Goal: Book appointment/travel/reservation

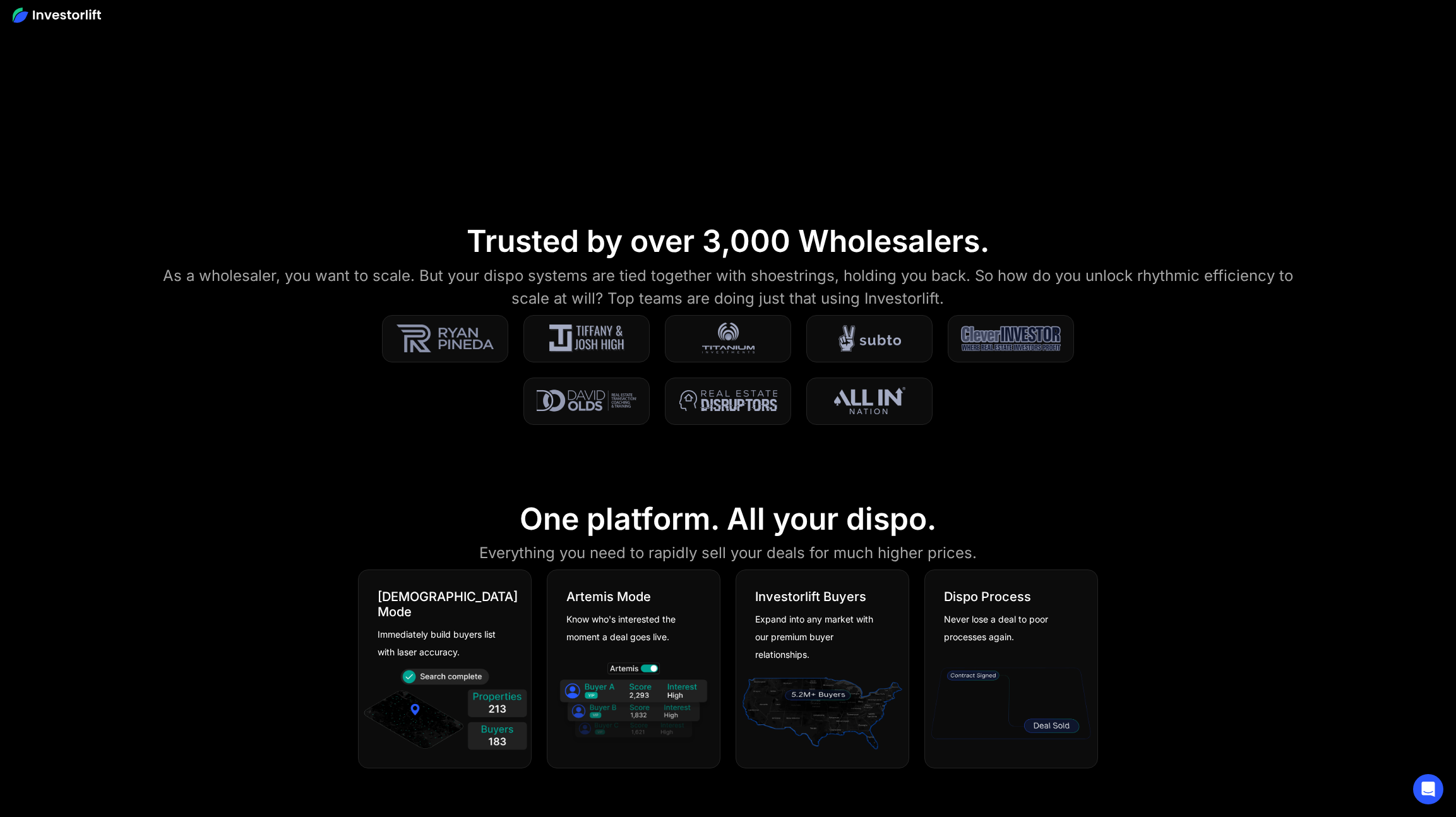
scroll to position [149, 0]
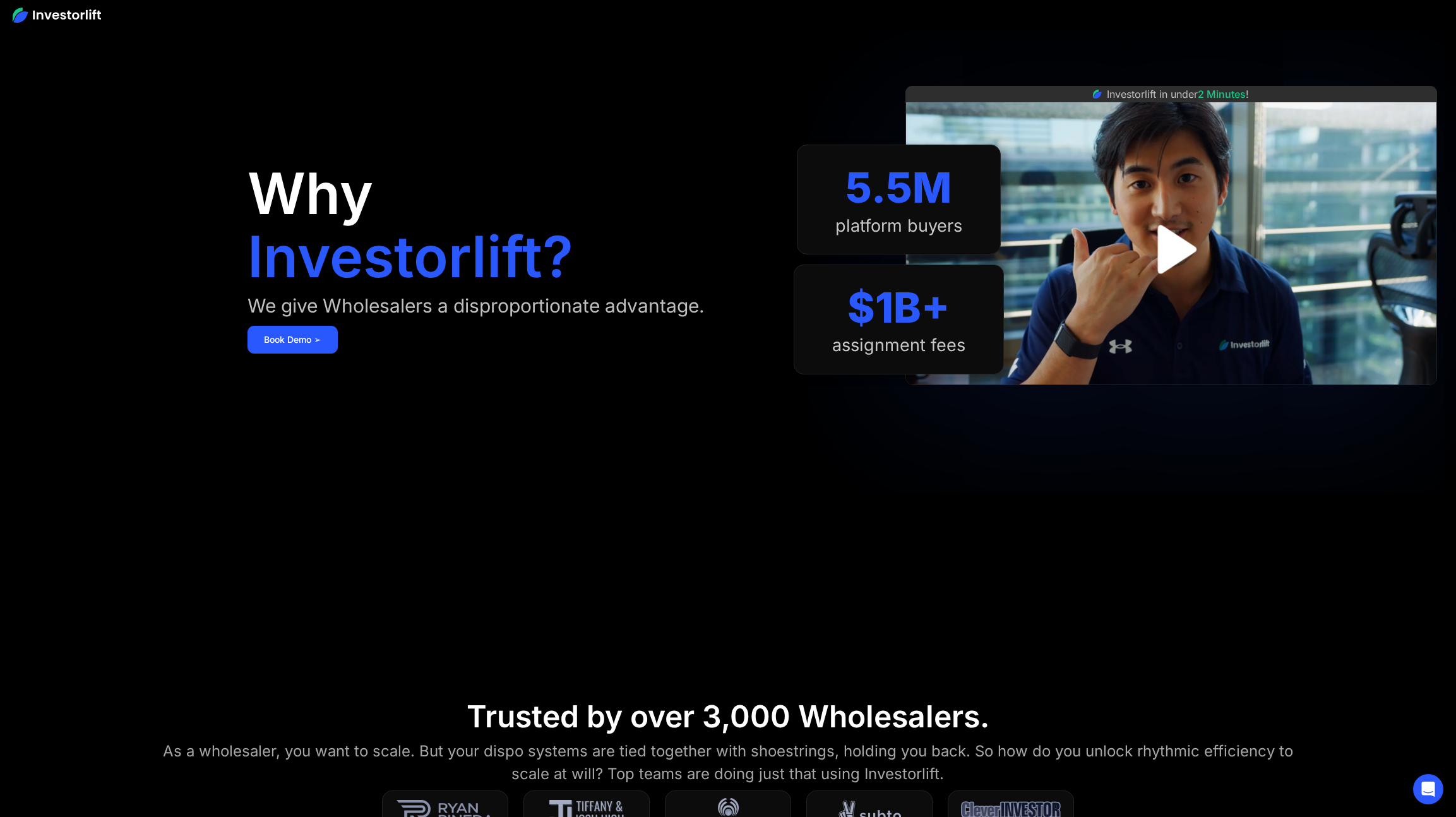
click at [1156, 253] on img "open lightbox" at bounding box center [1171, 249] width 87 height 87
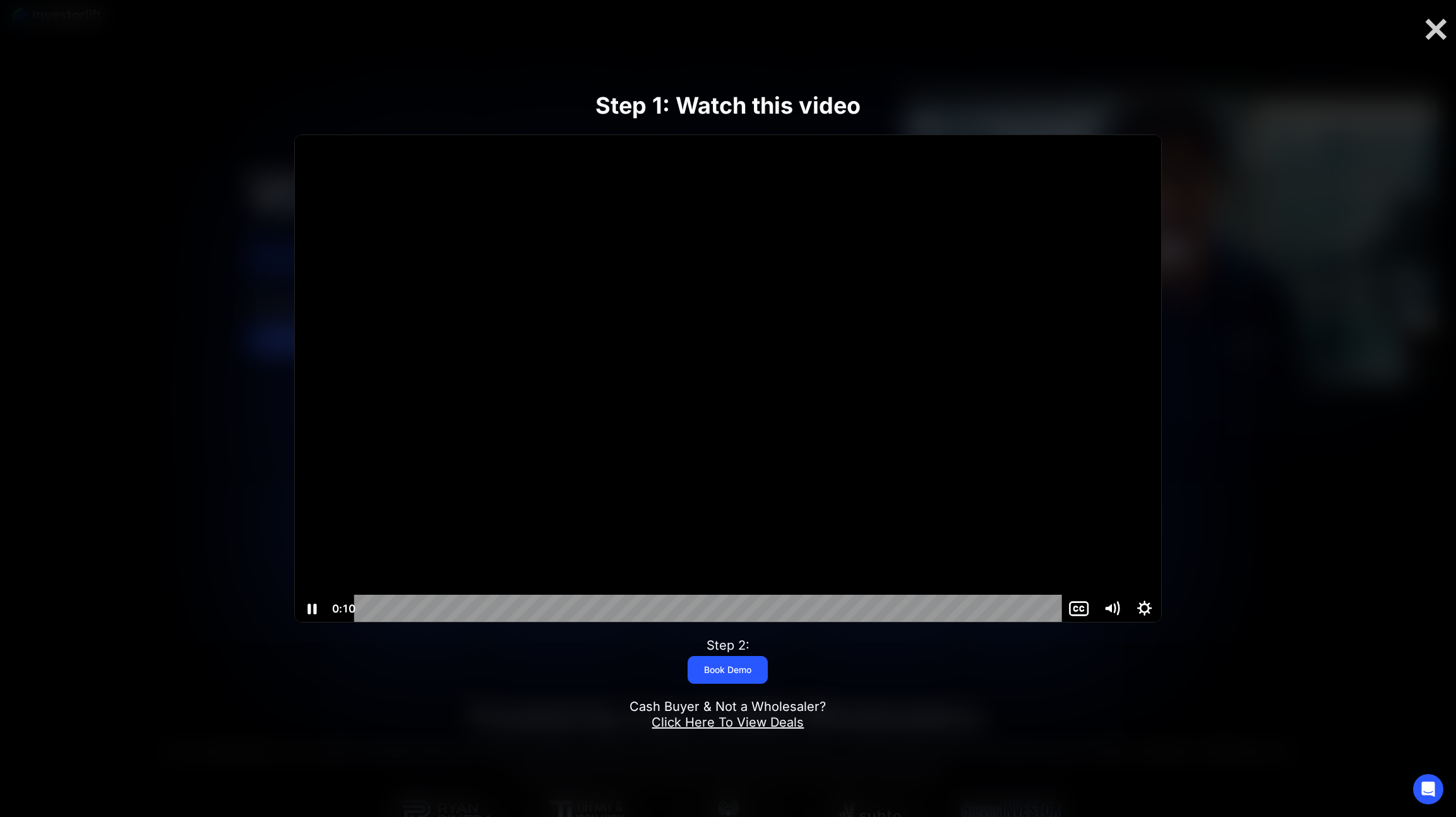
click at [715, 312] on div at bounding box center [727, 378] width 865 height 486
click at [713, 311] on div at bounding box center [727, 378] width 865 height 486
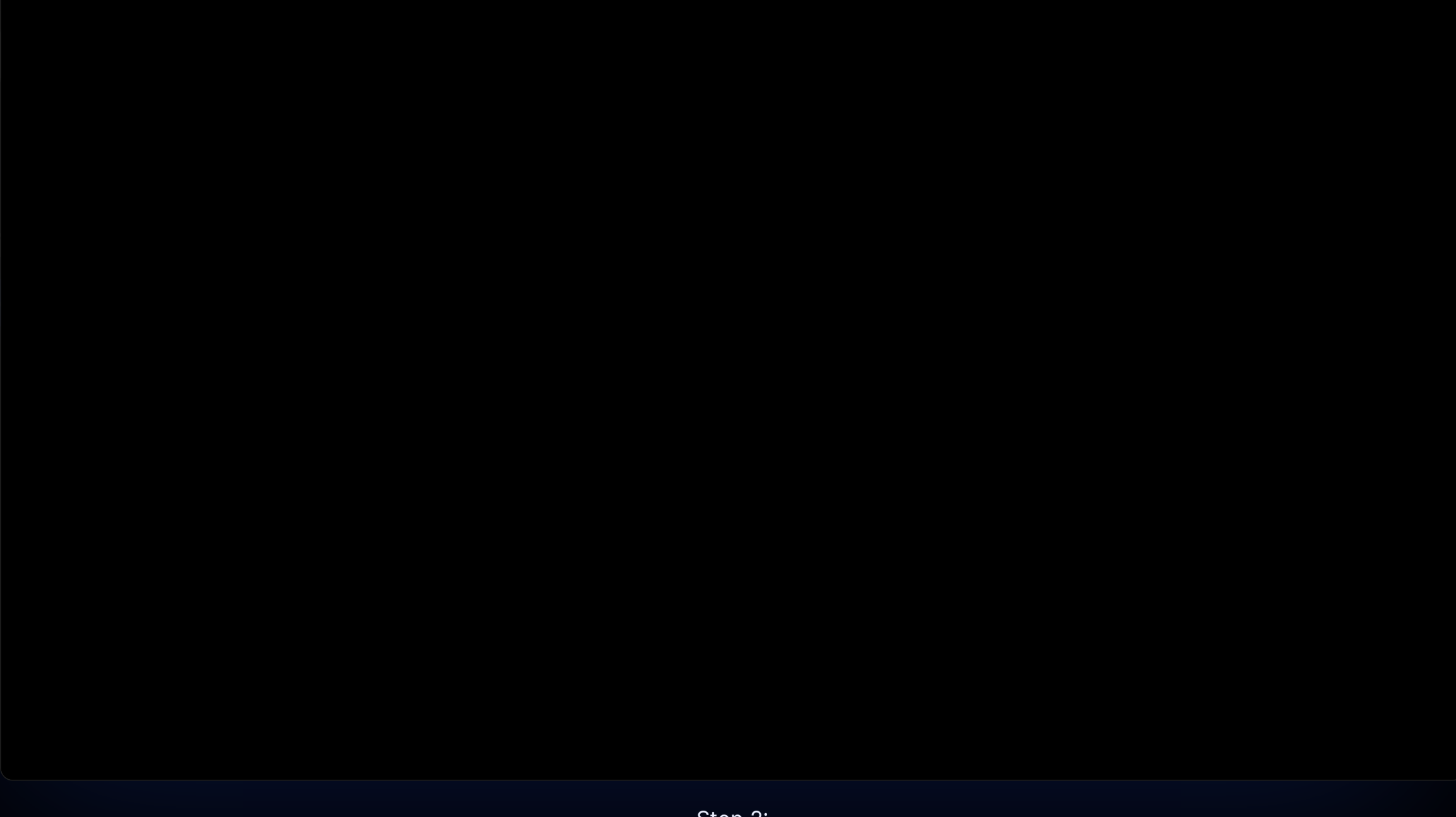
click at [295, 135] on button "Pause: Investorlift In Under 2 Minutes" at bounding box center [295, 135] width 1 height 1
click at [295, 135] on button "Play Video: Investorlift In Under 2 Minutes" at bounding box center [295, 135] width 1 height 1
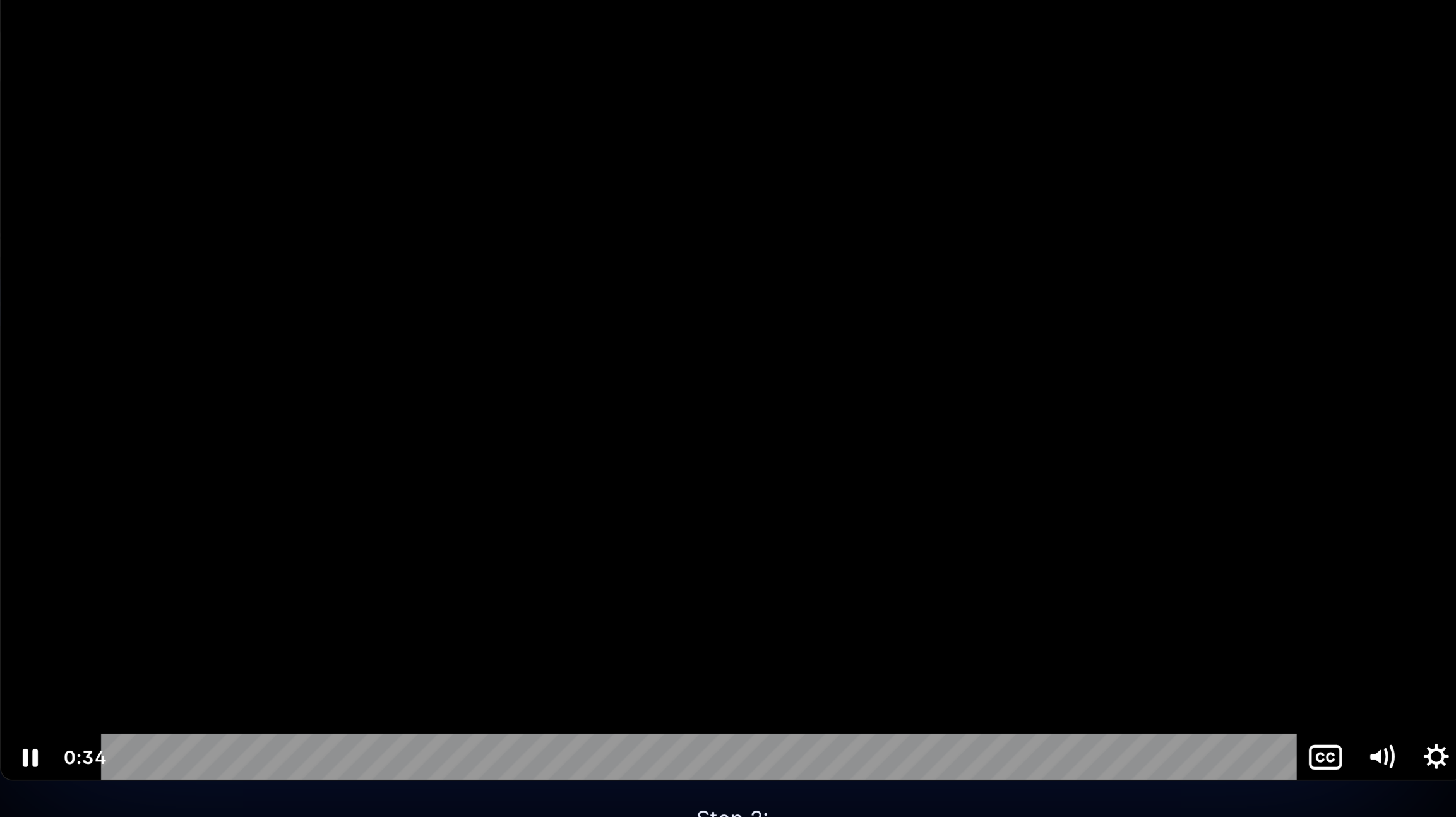
click at [295, 135] on button "Pause: Investorlift In Under 2 Minutes" at bounding box center [295, 135] width 1 height 1
click at [295, 135] on button "Play Video: Investorlift In Under 2 Minutes" at bounding box center [295, 135] width 1 height 1
click at [295, 135] on button "Pause: Investorlift In Under 2 Minutes" at bounding box center [295, 135] width 1 height 1
click at [295, 135] on button "Play Video: Investorlift In Under 2 Minutes" at bounding box center [295, 135] width 1 height 1
click at [295, 135] on button "Pause: Investorlift In Under 2 Minutes" at bounding box center [295, 135] width 1 height 1
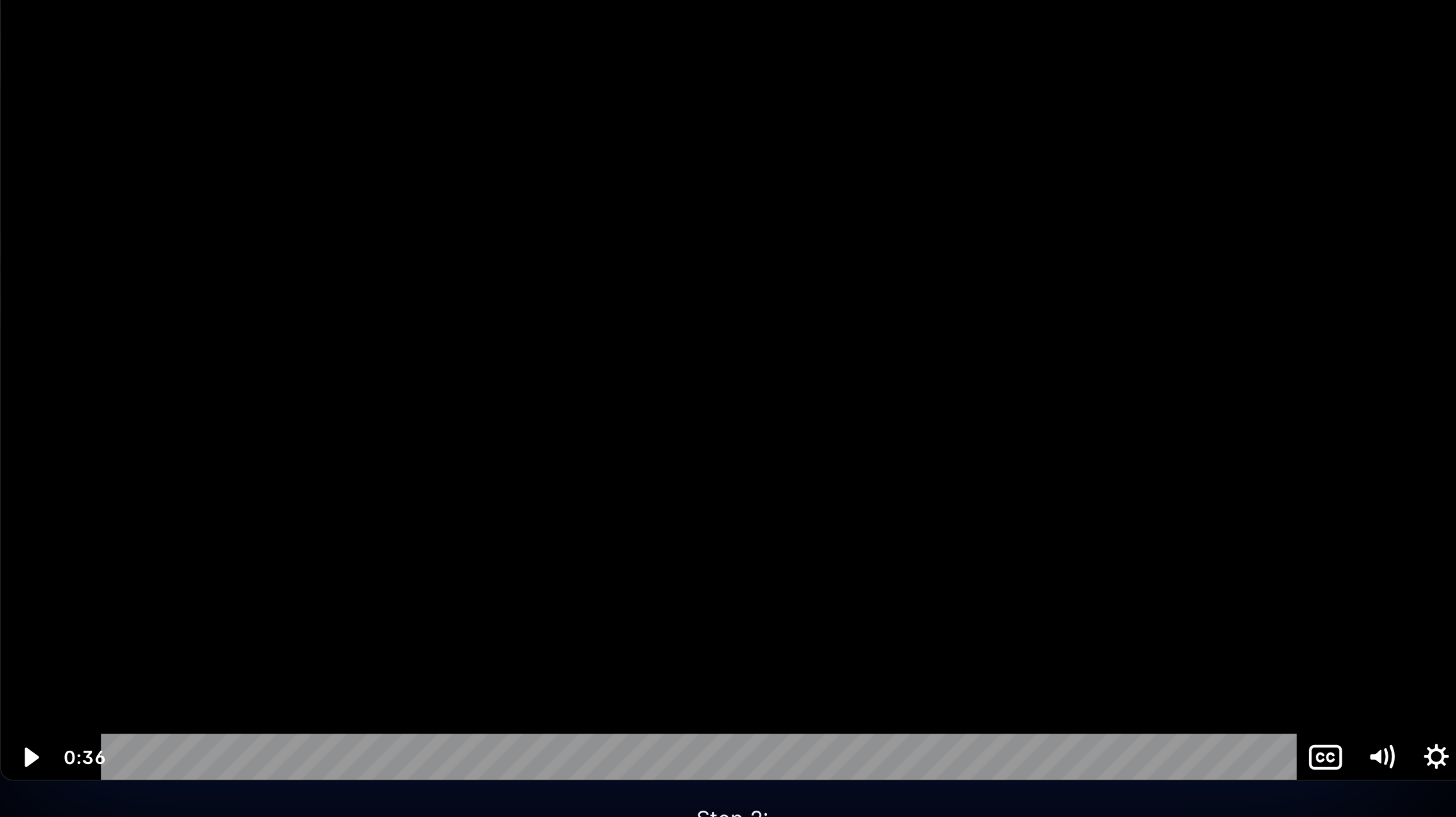
click at [295, 135] on button "Play Video: Investorlift In Under 2 Minutes" at bounding box center [295, 135] width 1 height 1
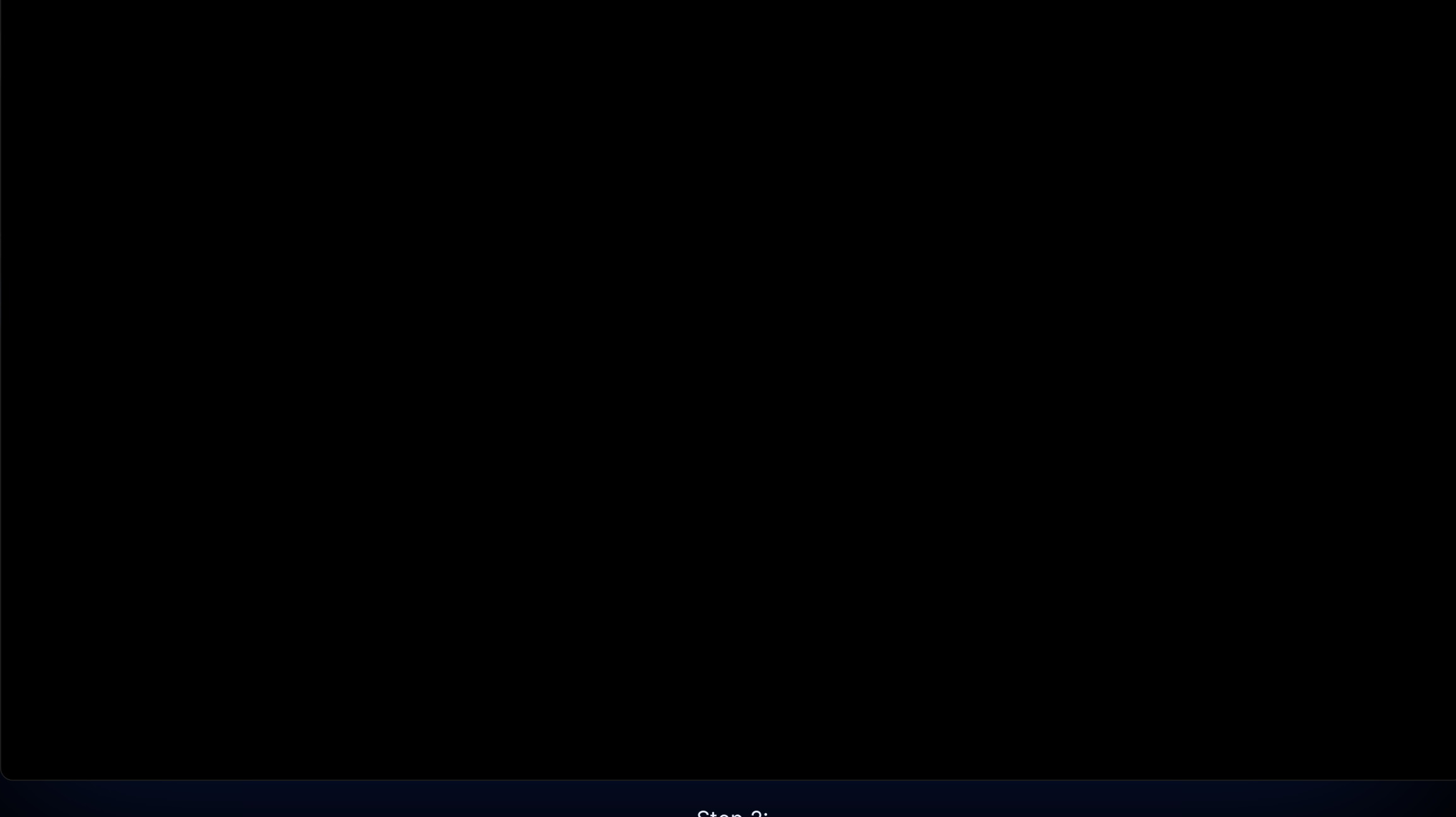
click at [295, 135] on button "Pause: Investorlift In Under 2 Minutes" at bounding box center [295, 135] width 1 height 1
click at [295, 135] on button "Play Video: Investorlift In Under 2 Minutes" at bounding box center [295, 135] width 1 height 1
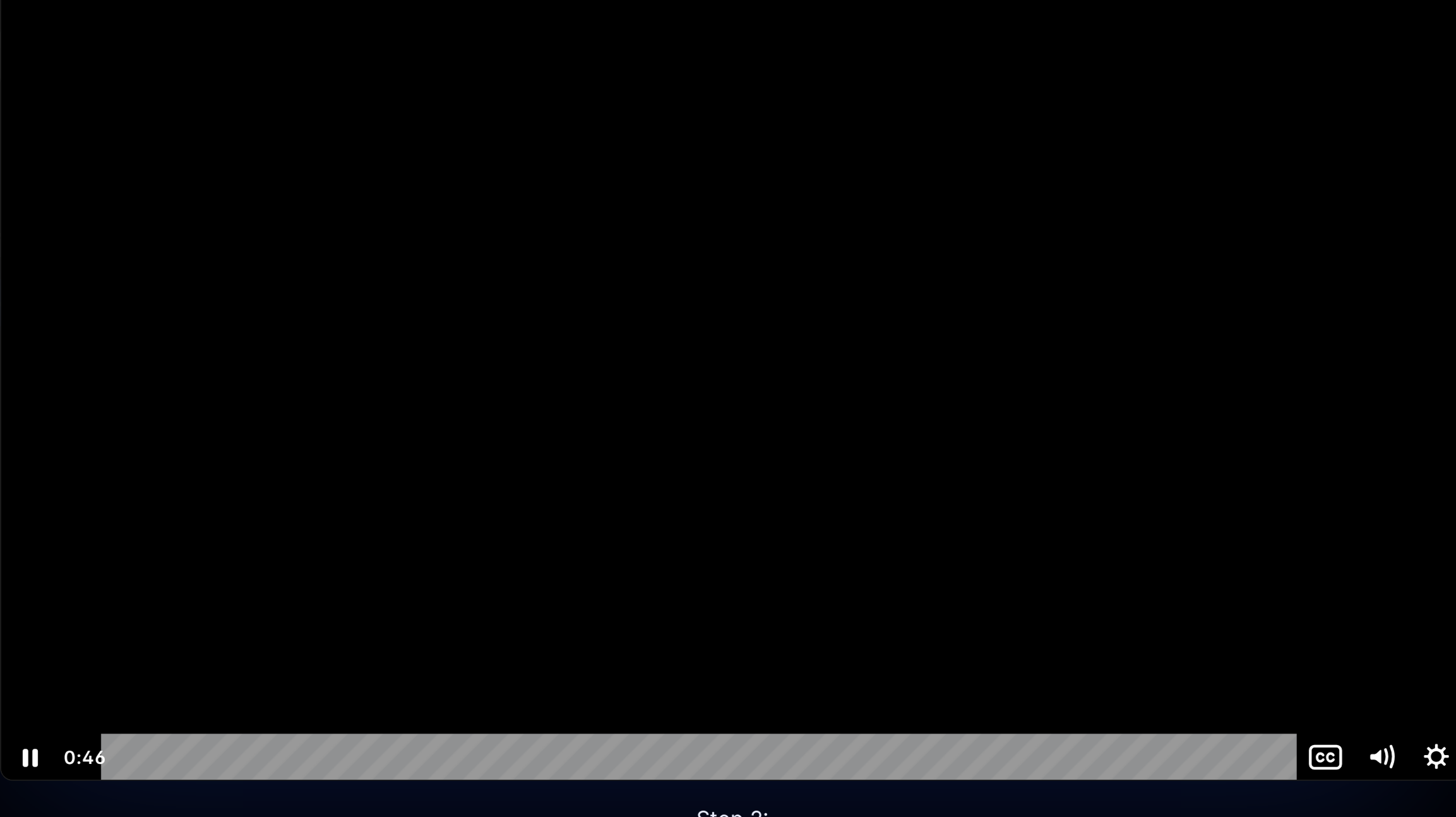
click at [295, 135] on button "Pause: Investorlift In Under 2 Minutes" at bounding box center [295, 135] width 1 height 1
click at [295, 135] on button "Play Video: Investorlift In Under 2 Minutes" at bounding box center [295, 135] width 1 height 1
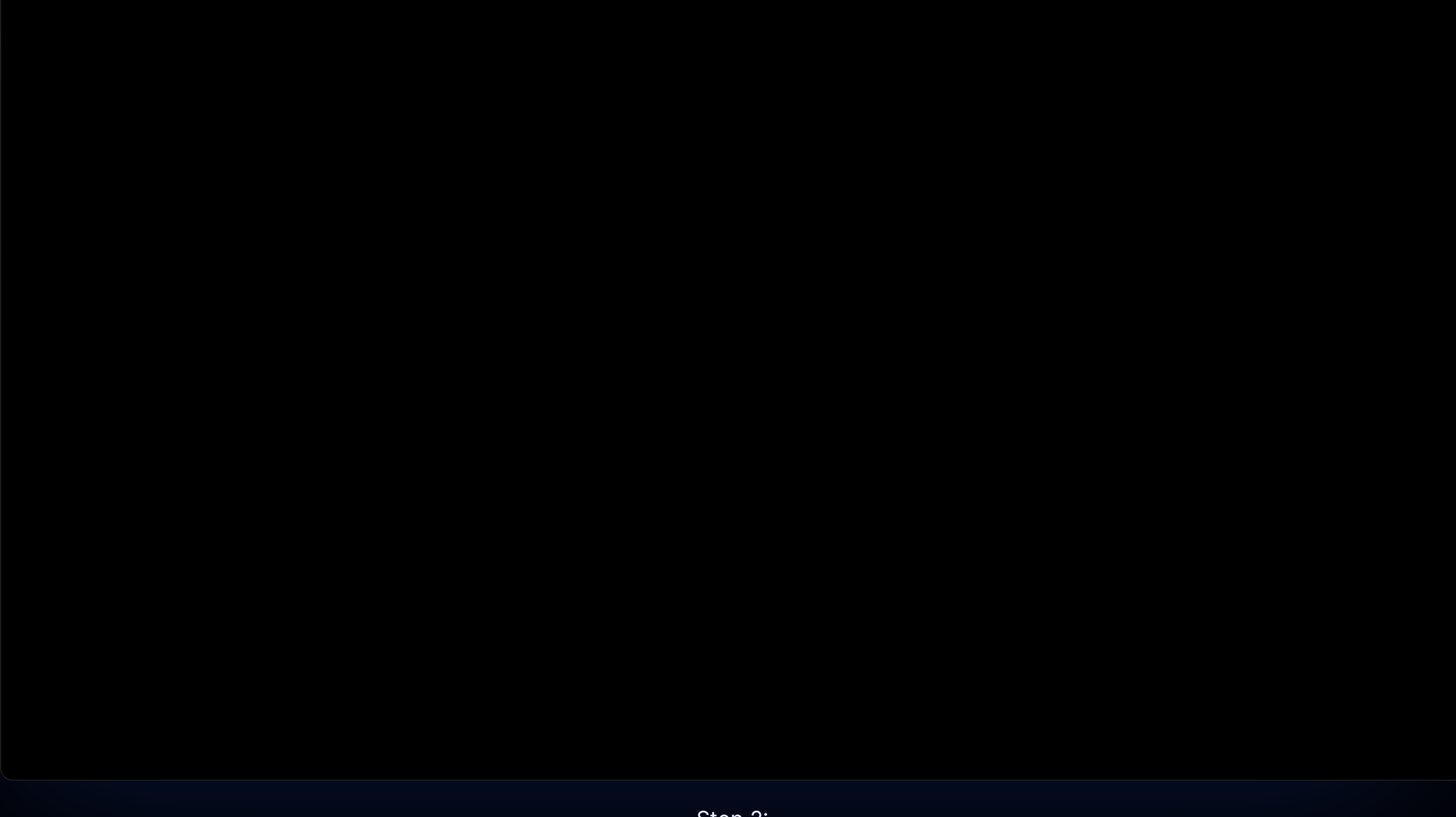
click at [295, 135] on button "Pause: Investorlift In Under 2 Minutes" at bounding box center [295, 135] width 1 height 1
click at [295, 135] on button "Play Video: Investorlift In Under 2 Minutes" at bounding box center [295, 135] width 1 height 1
click at [295, 135] on button "Pause: Investorlift In Under 2 Minutes" at bounding box center [295, 135] width 1 height 1
click at [295, 135] on button "Play Video: Investorlift In Under 2 Minutes" at bounding box center [295, 135] width 1 height 1
click at [295, 135] on button "Pause: Investorlift In Under 2 Minutes" at bounding box center [295, 135] width 1 height 1
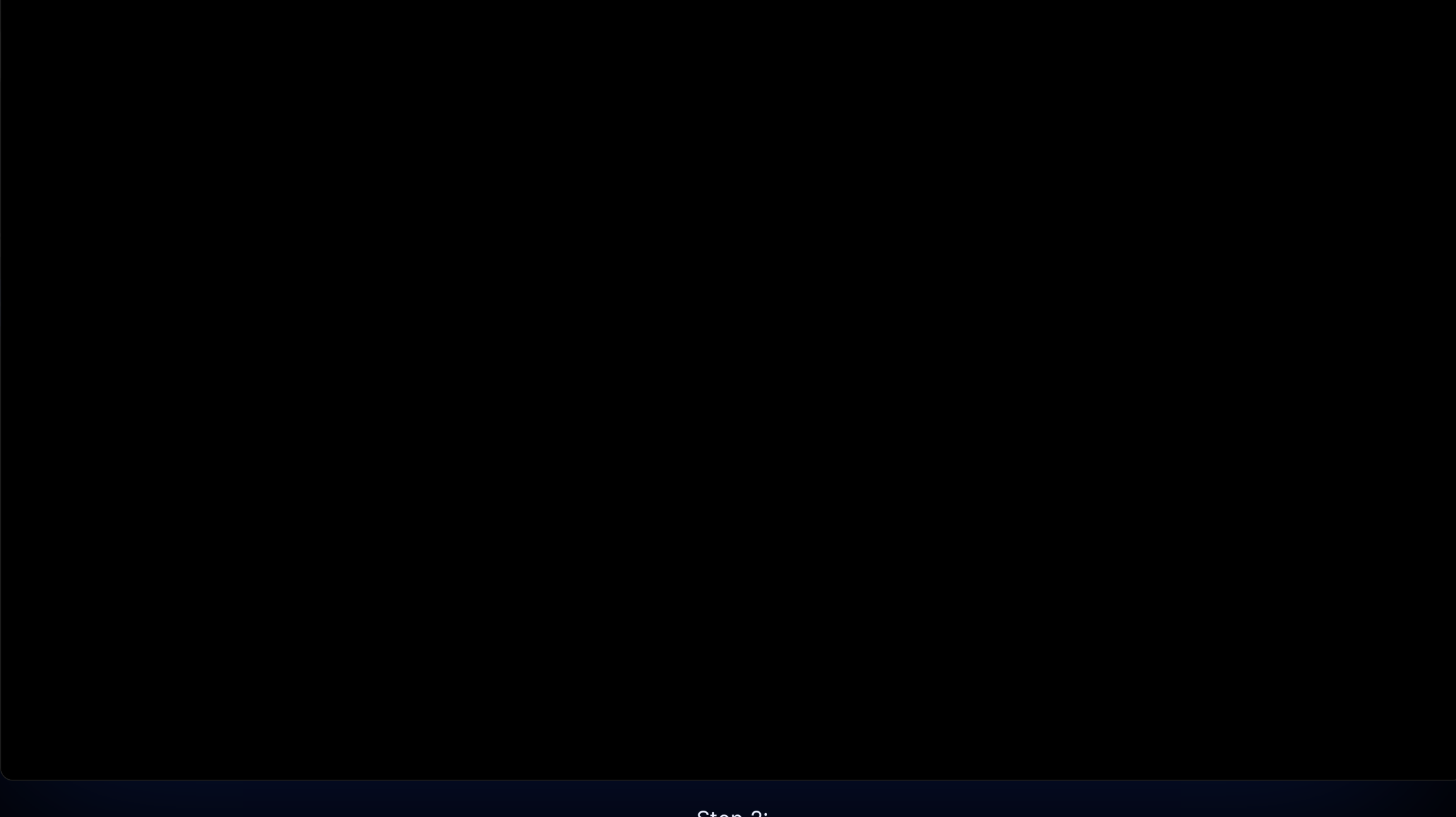
click at [295, 135] on button "Play Video: Investorlift In Under 2 Minutes" at bounding box center [295, 135] width 1 height 1
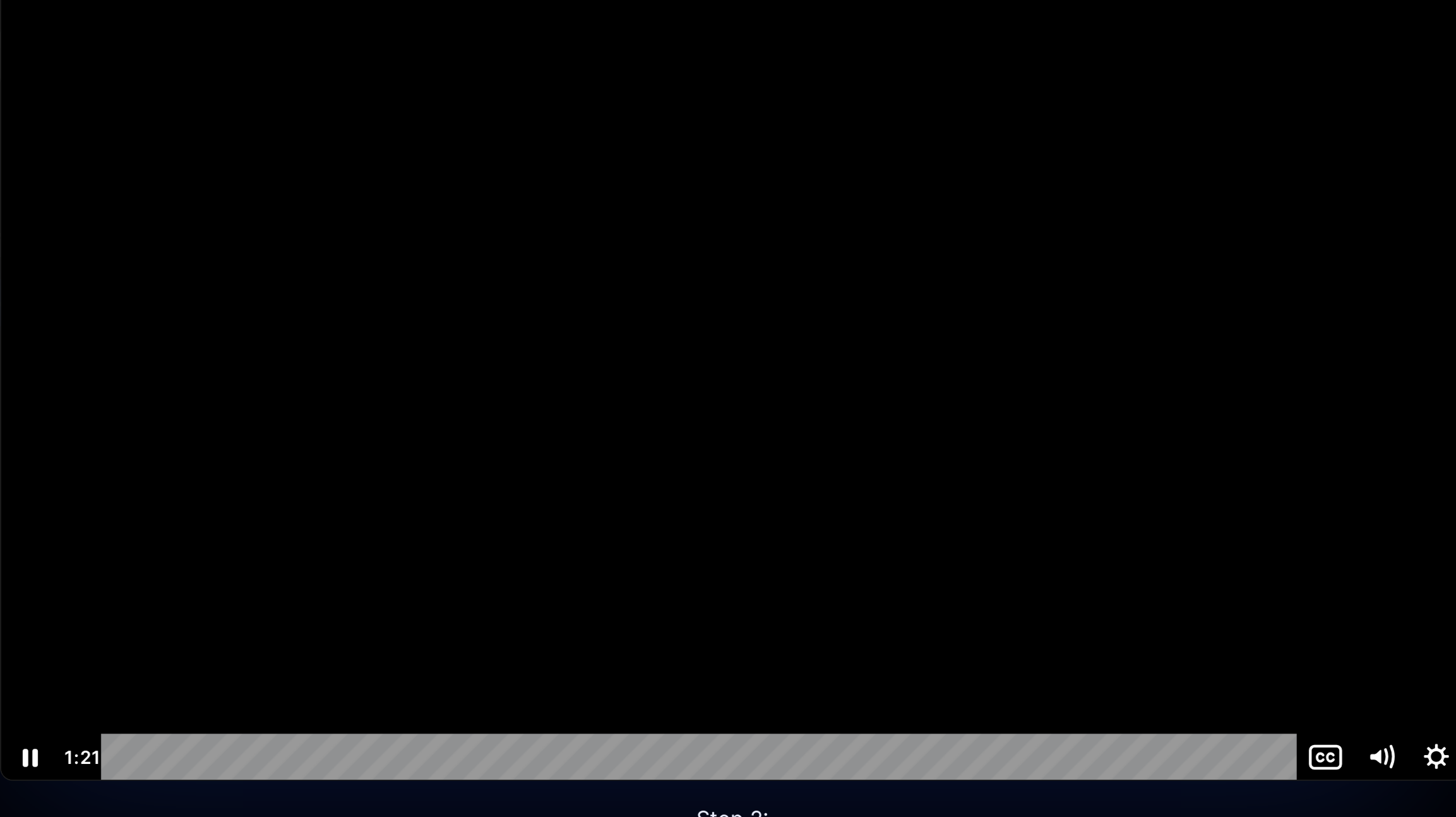
click at [295, 135] on button "Pause: Investorlift In Under 2 Minutes" at bounding box center [295, 135] width 1 height 1
click at [295, 135] on button "Play Video: Investorlift In Under 2 Minutes" at bounding box center [295, 135] width 1 height 1
click at [295, 135] on button "Pause: Investorlift In Under 2 Minutes" at bounding box center [295, 135] width 1 height 1
click at [295, 135] on button "Play Video: Investorlift In Under 2 Minutes" at bounding box center [295, 135] width 1 height 1
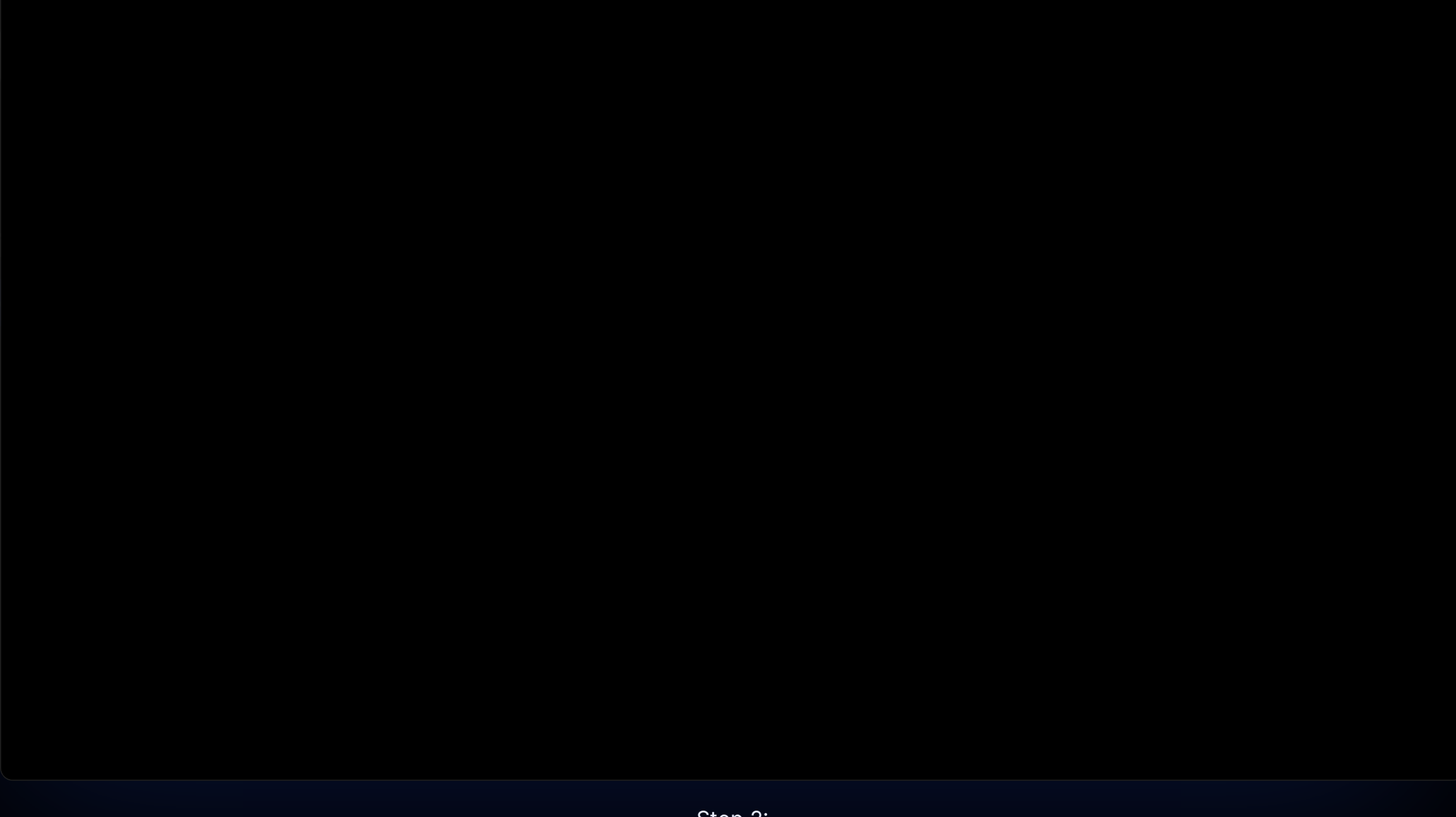
click at [295, 135] on button "Pause: Investorlift In Under 2 Minutes" at bounding box center [295, 135] width 1 height 1
click at [295, 135] on button "Play Video: Investorlift In Under 2 Minutes" at bounding box center [295, 135] width 1 height 1
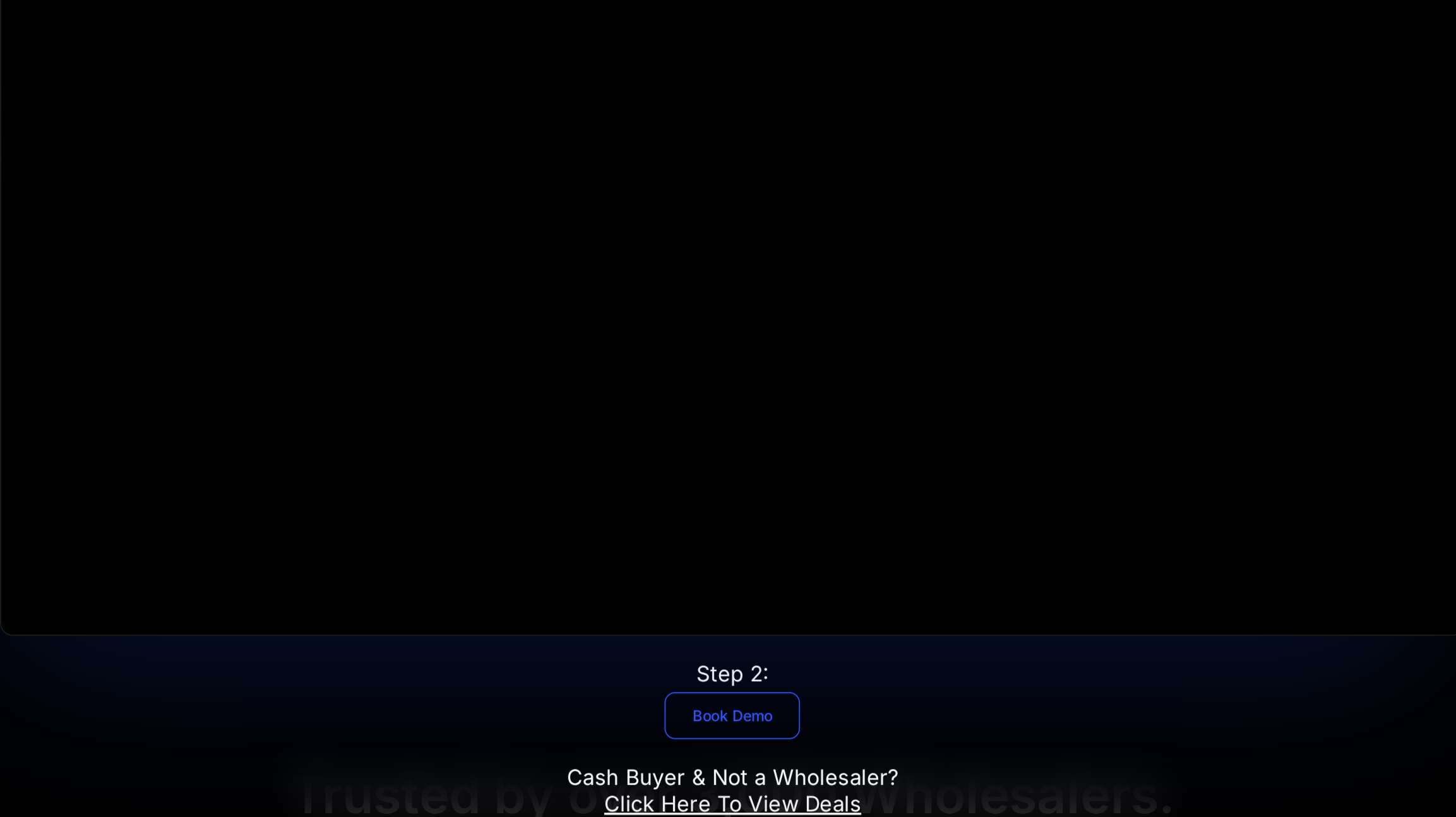
click at [754, 666] on link "Book Demo" at bounding box center [727, 669] width 80 height 28
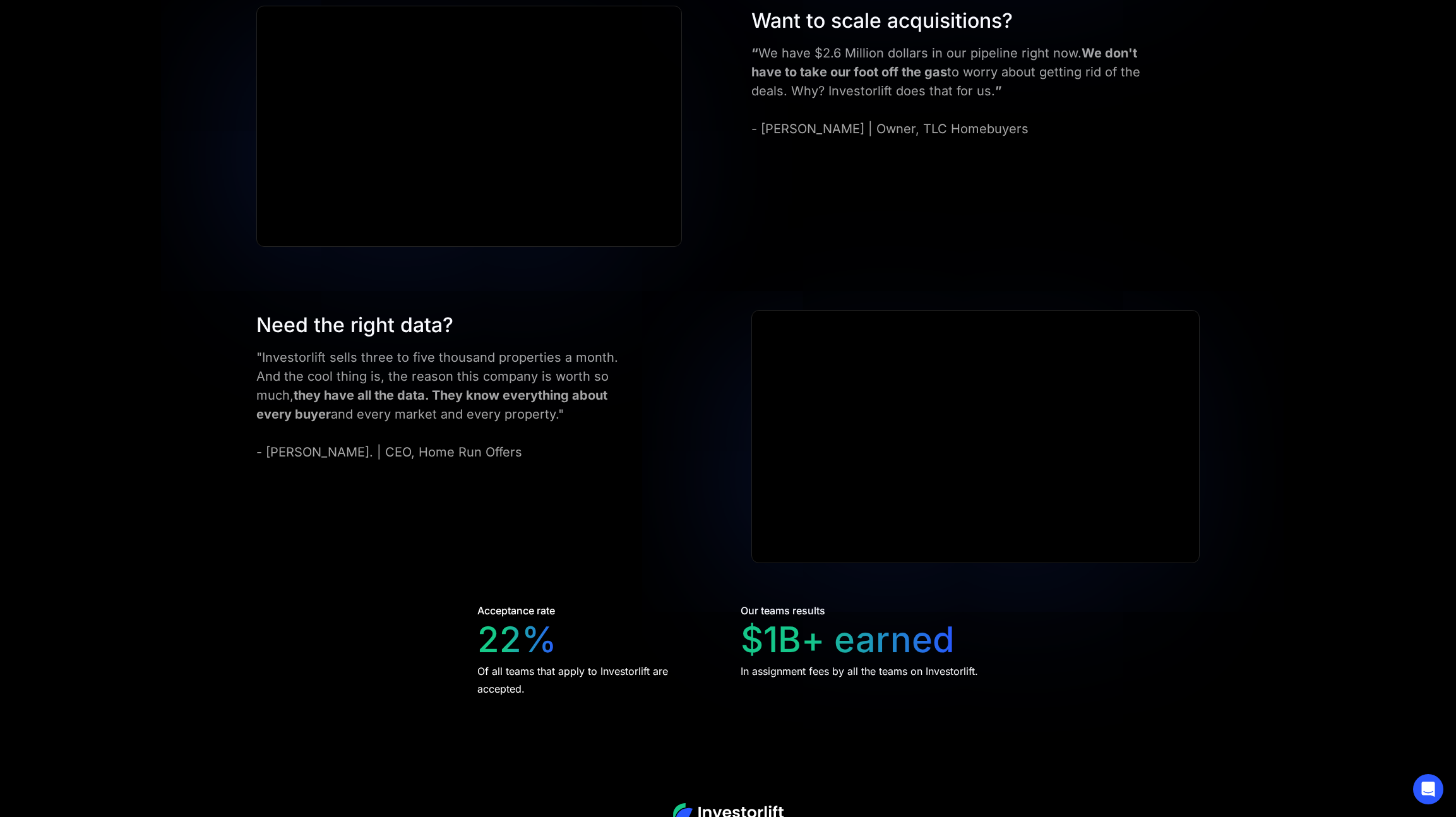
scroll to position [2439, 0]
